Goal: Task Accomplishment & Management: Complete application form

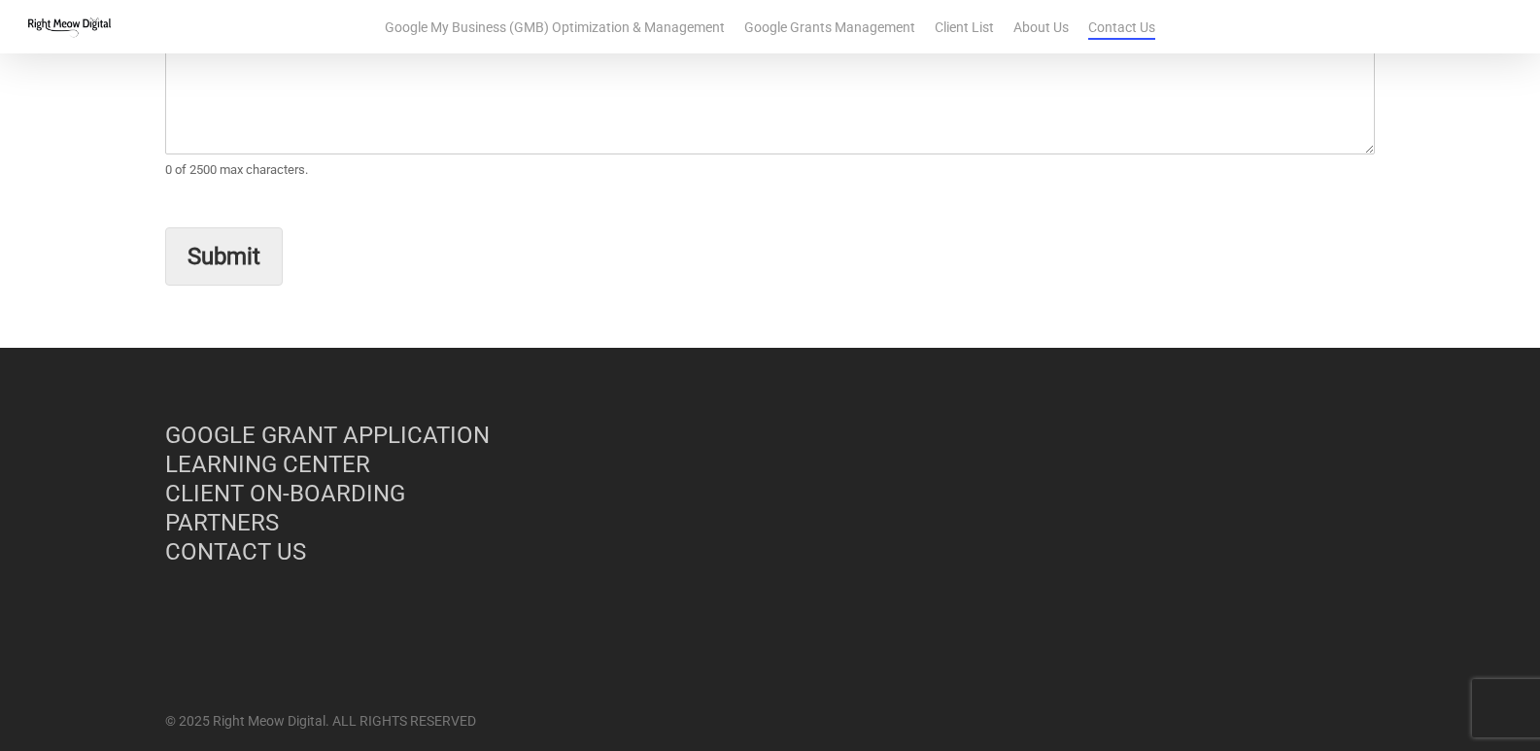
scroll to position [140, 0]
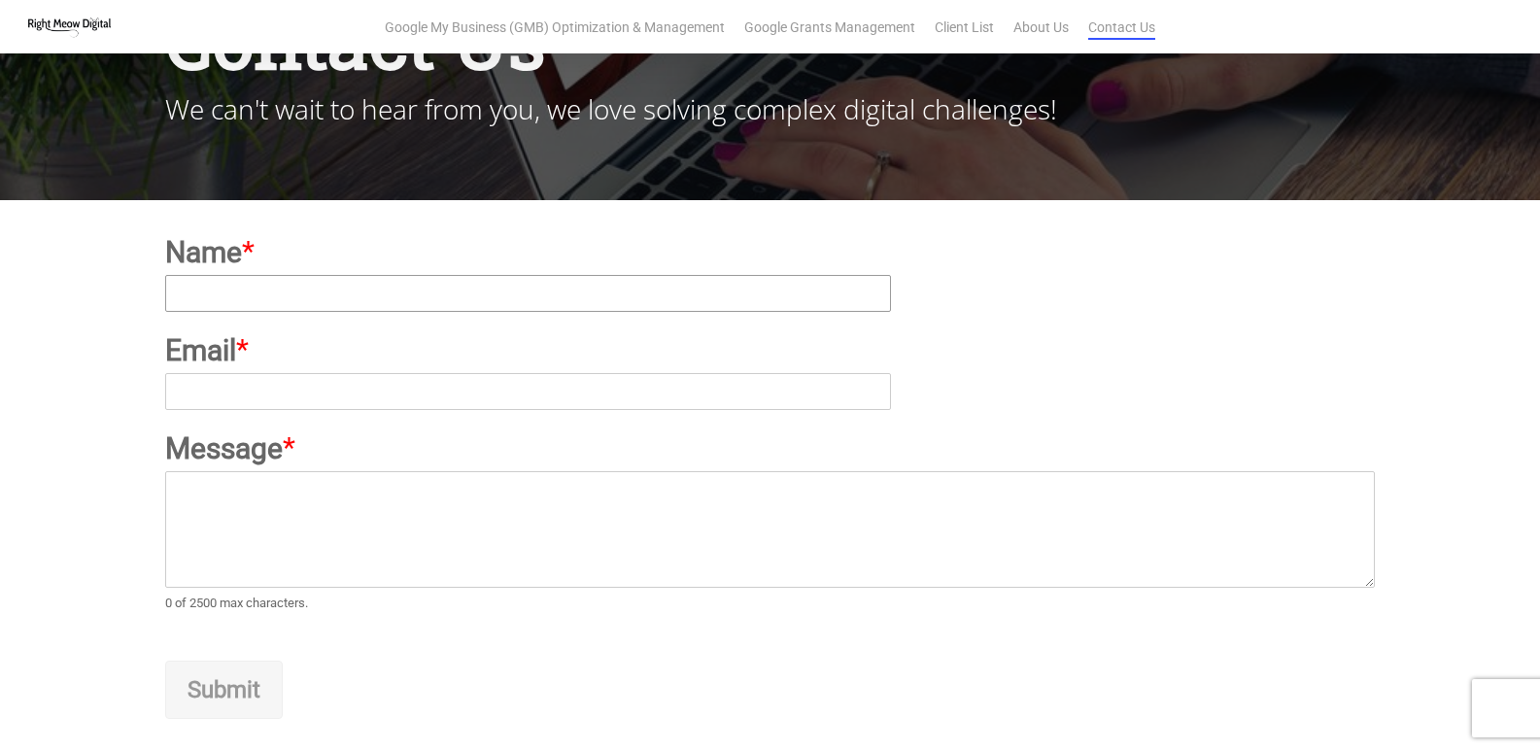
click at [369, 303] on input "Name *" at bounding box center [528, 293] width 726 height 37
type input "[PERSON_NAME]"
type input "[PERSON_NAME][EMAIL_ADDRESS][DOMAIN_NAME]"
click at [430, 474] on textarea "Message *" at bounding box center [770, 529] width 1210 height 117
paste textarea "Wikipedia is considered to be the World’s most significant tool for reference m…"
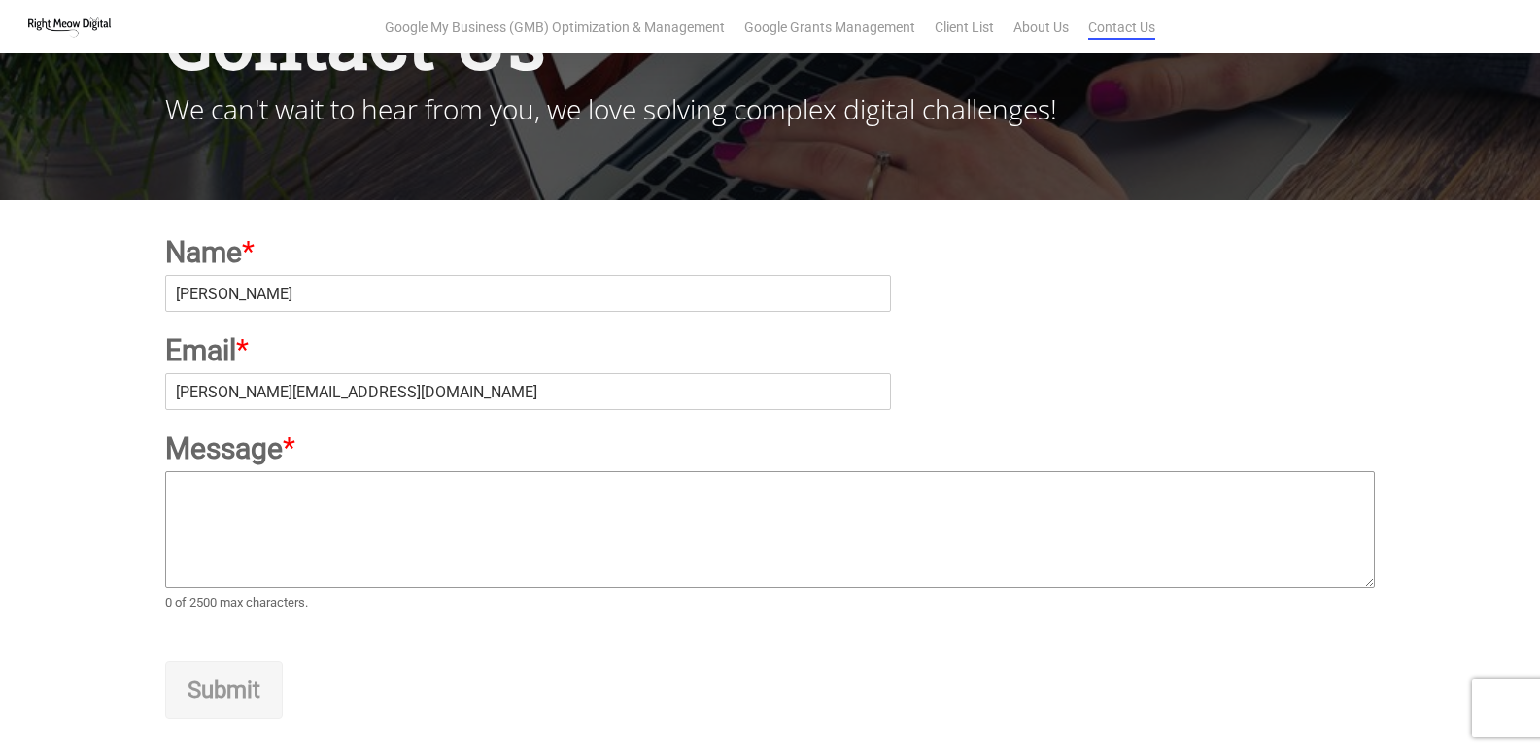
type textarea "Wikipedia is considered to be the World’s most significant tool for reference m…"
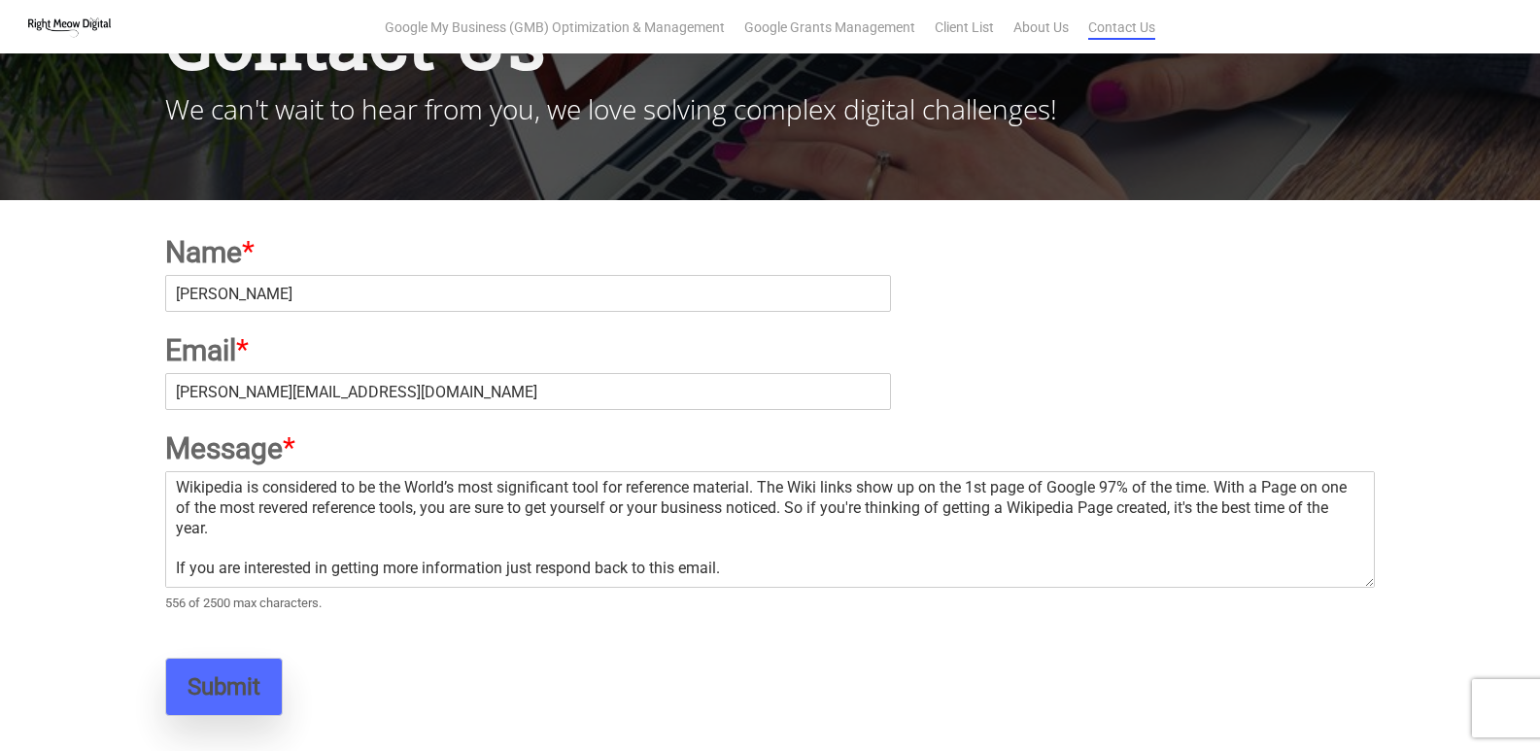
click at [225, 685] on button "Submit" at bounding box center [224, 687] width 118 height 58
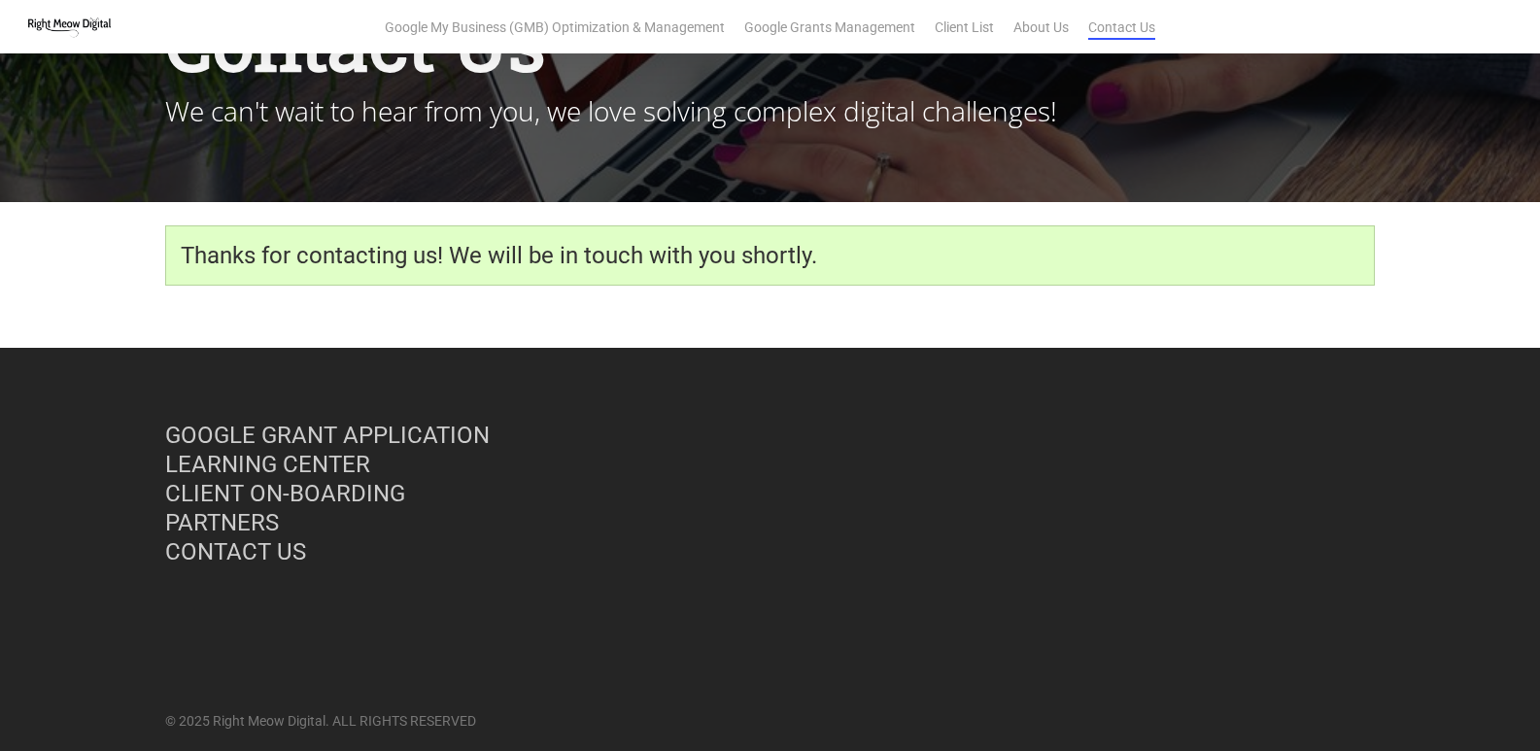
scroll to position [157, 0]
